Goal: Task Accomplishment & Management: Use online tool/utility

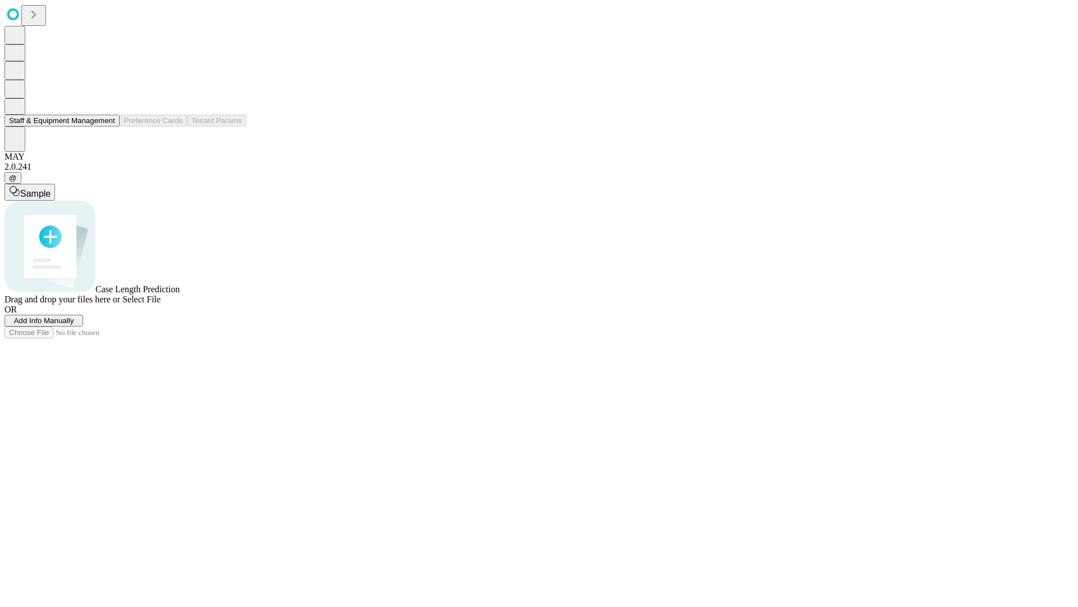
click at [107, 126] on button "Staff & Equipment Management" at bounding box center [61, 121] width 115 height 12
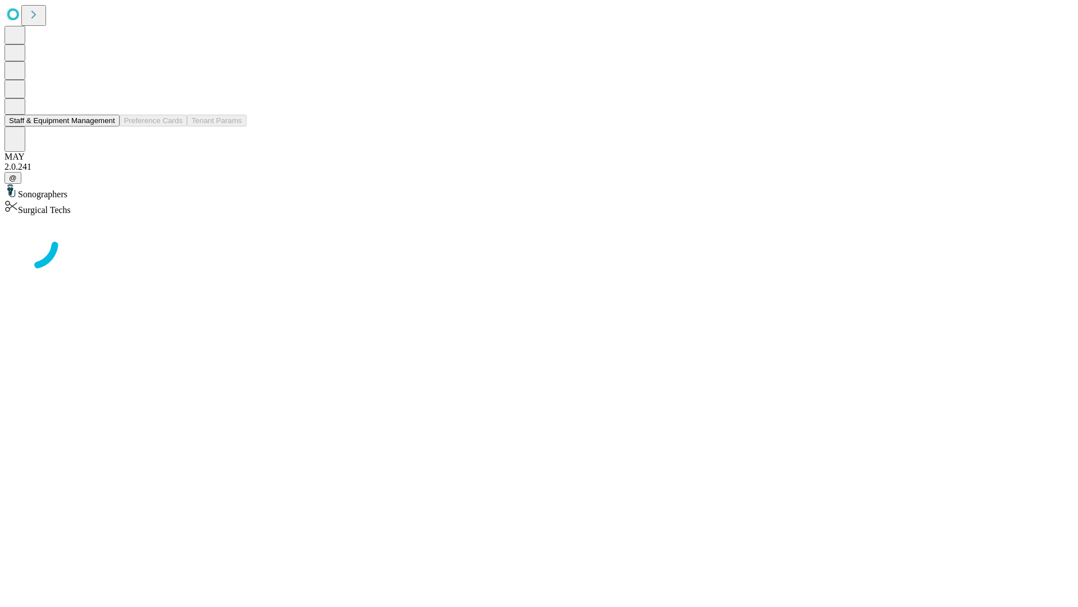
click at [107, 126] on button "Staff & Equipment Management" at bounding box center [61, 121] width 115 height 12
